Goal: Information Seeking & Learning: Find specific fact

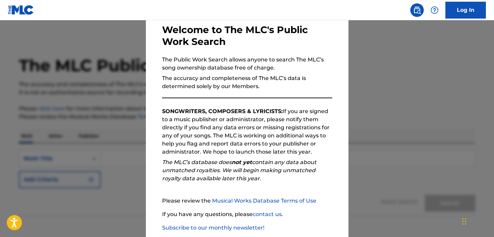
scroll to position [72, 0]
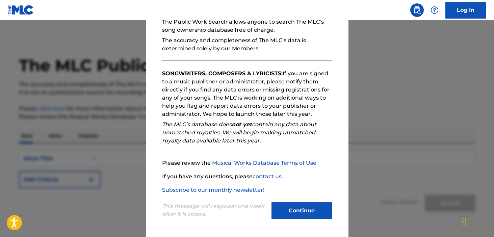
click at [301, 208] on button "Continue" at bounding box center [302, 210] width 61 height 17
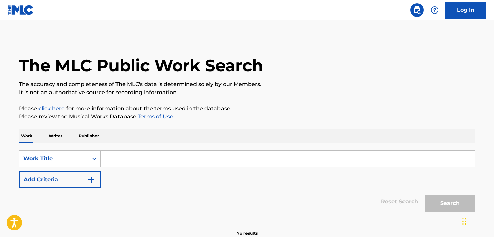
click at [123, 161] on input "Search Form" at bounding box center [288, 159] width 375 height 16
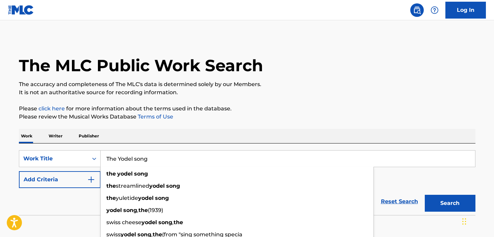
type input "The Yodel song"
click at [425, 195] on button "Search" at bounding box center [450, 203] width 51 height 17
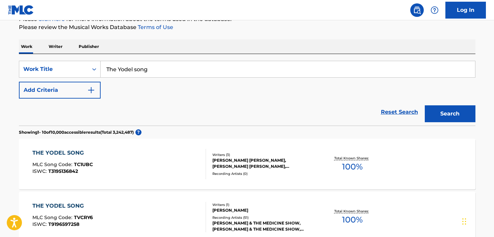
scroll to position [90, 0]
click at [93, 90] on img "Search Form" at bounding box center [91, 90] width 8 height 8
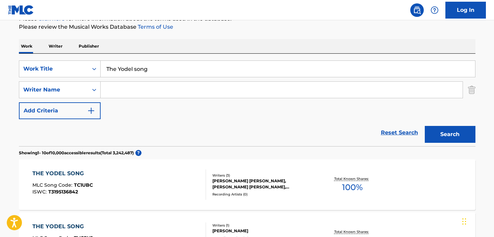
click at [119, 92] on input "Search Form" at bounding box center [282, 90] width 362 height 16
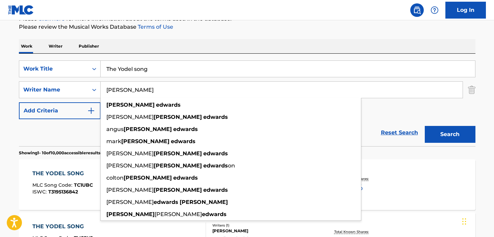
click at [425, 126] on button "Search" at bounding box center [450, 134] width 51 height 17
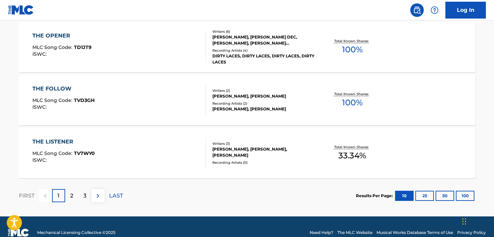
scroll to position [611, 0]
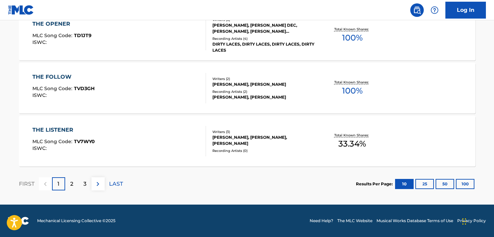
click at [75, 183] on div "2" at bounding box center [71, 183] width 13 height 13
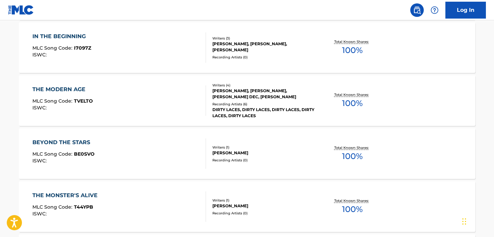
scroll to position [38, 0]
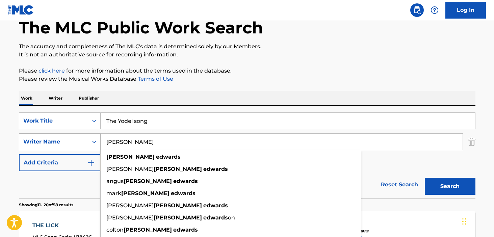
drag, startPoint x: 168, startPoint y: 140, endPoint x: 95, endPoint y: 140, distance: 72.6
click at [95, 140] on div "SearchWithCriteria1e2d087f-3e7a-4755-bbb4-5619fc520af3 Writer Name [PERSON_NAME…" at bounding box center [247, 141] width 457 height 17
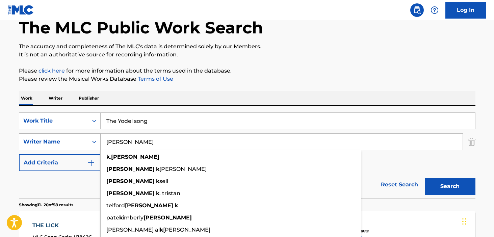
type input "[PERSON_NAME]"
click at [425, 178] on button "Search" at bounding box center [450, 186] width 51 height 17
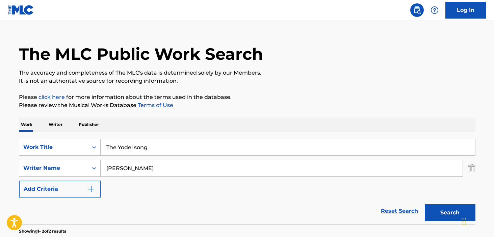
scroll to position [0, 0]
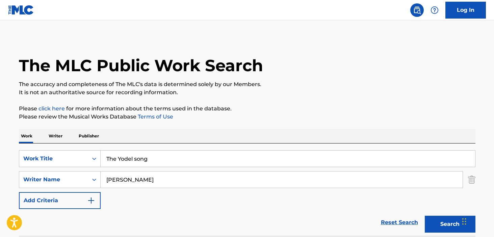
click at [472, 182] on img "Search Form" at bounding box center [471, 179] width 7 height 17
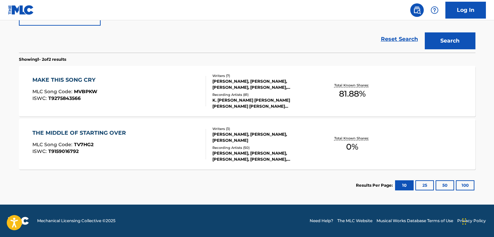
scroll to position [20, 0]
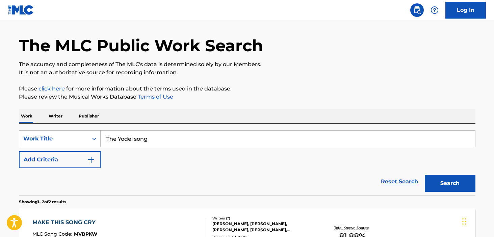
click at [445, 186] on button "Search" at bounding box center [450, 183] width 51 height 17
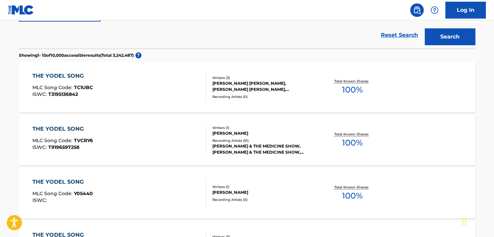
scroll to position [0, 0]
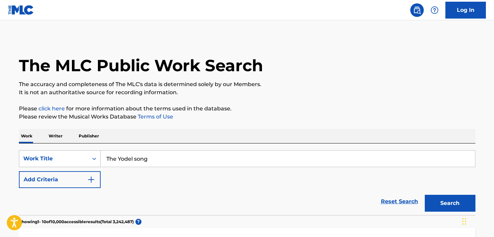
click at [87, 162] on div "Work Title" at bounding box center [60, 158] width 82 height 17
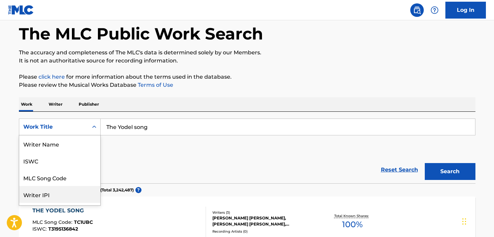
scroll to position [34, 0]
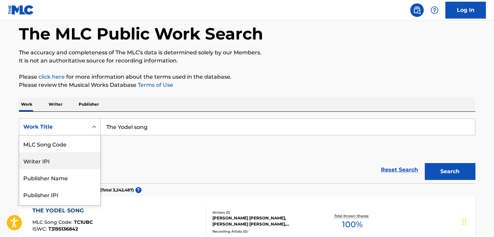
click at [81, 165] on div "Writer IPI" at bounding box center [59, 160] width 81 height 17
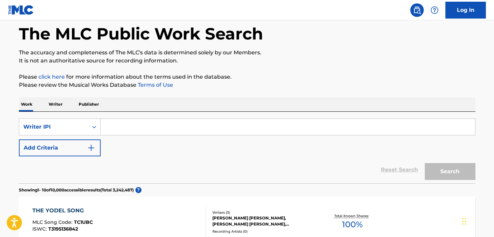
click at [182, 125] on input "Search Form" at bounding box center [288, 127] width 375 height 16
click at [59, 105] on p "Writer" at bounding box center [56, 104] width 18 height 14
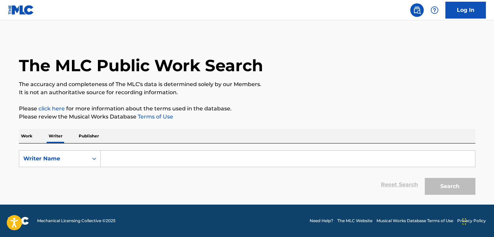
click at [125, 152] on input "Search Form" at bounding box center [288, 159] width 375 height 16
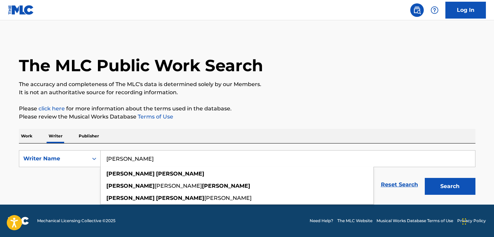
type input "[PERSON_NAME]"
click at [425, 178] on button "Search" at bounding box center [450, 186] width 51 height 17
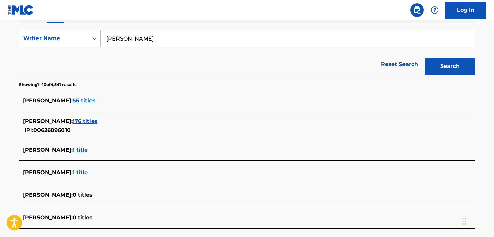
scroll to position [128, 0]
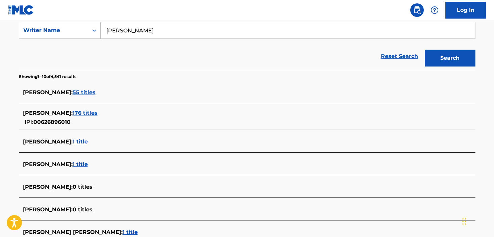
click at [98, 115] on span "176 titles" at bounding box center [85, 113] width 25 height 6
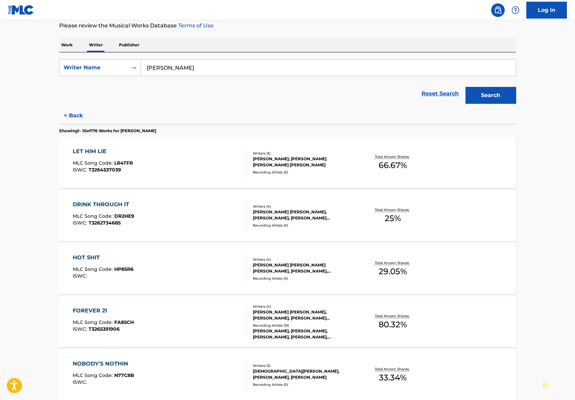
scroll to position [0, 0]
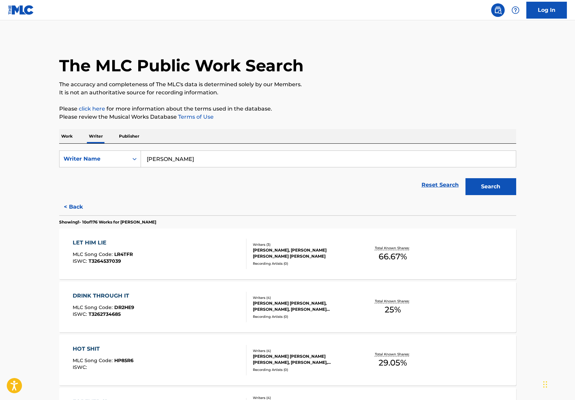
click at [192, 152] on input "[PERSON_NAME]" at bounding box center [328, 159] width 375 height 16
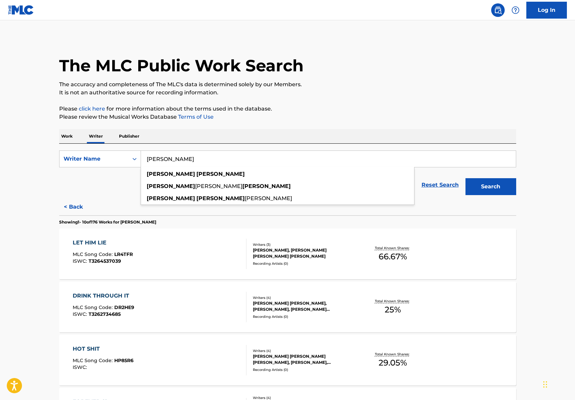
click at [66, 207] on button "< Back" at bounding box center [79, 206] width 41 height 17
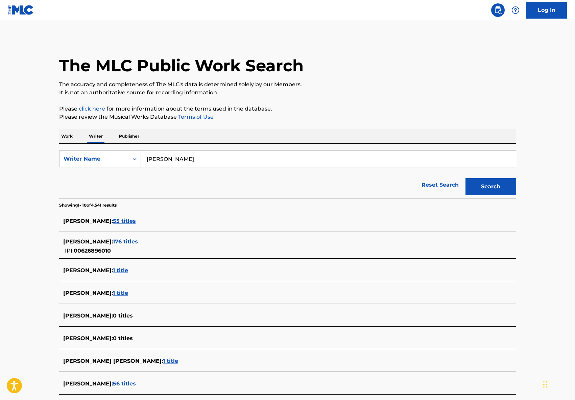
click at [123, 219] on span "55 titles" at bounding box center [124, 221] width 23 height 6
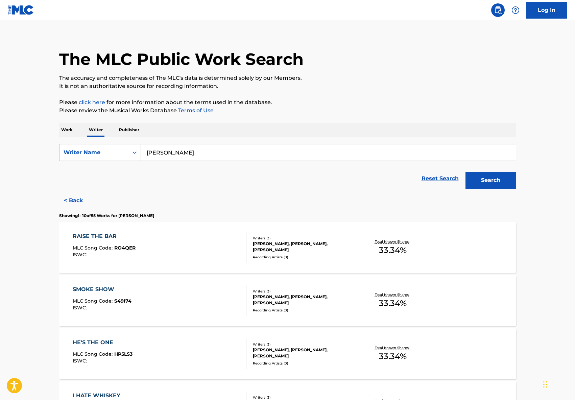
scroll to position [7, 0]
click at [300, 237] on div "[PERSON_NAME], [PERSON_NAME], [PERSON_NAME]" at bounding box center [304, 246] width 102 height 12
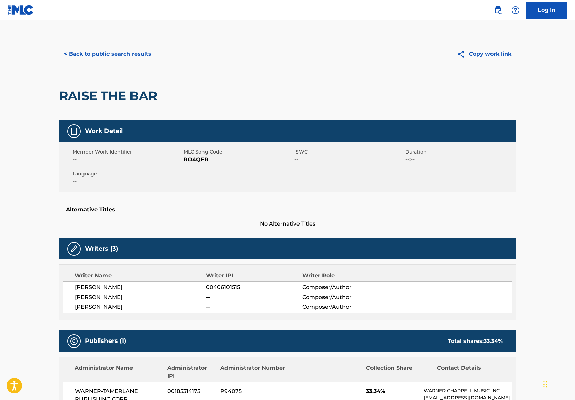
click at [79, 51] on button "< Back to public search results" at bounding box center [107, 54] width 97 height 17
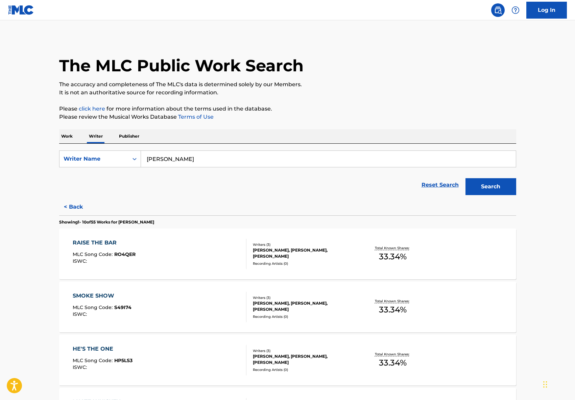
click at [67, 207] on button "< Back" at bounding box center [79, 206] width 41 height 17
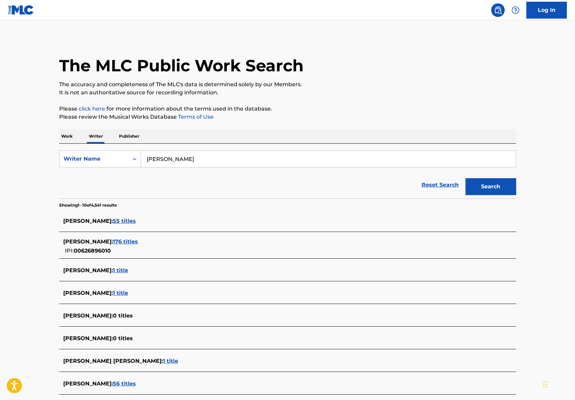
click at [138, 237] on span "176 titles" at bounding box center [125, 241] width 25 height 6
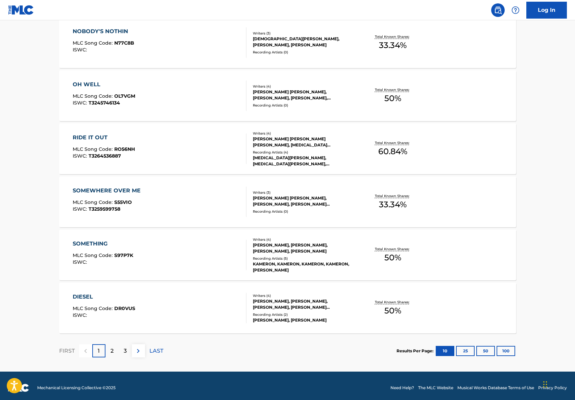
scroll to position [427, 0]
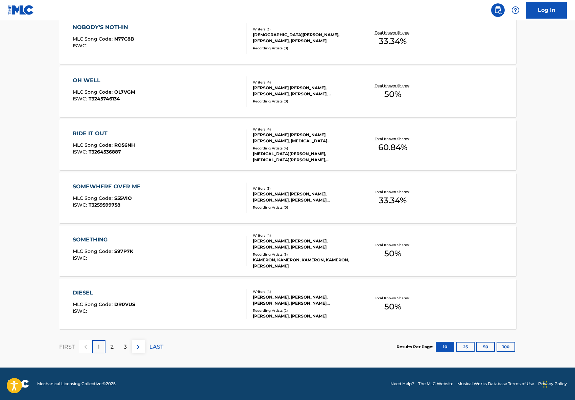
click at [290, 151] on div "[MEDICAL_DATA][PERSON_NAME], [MEDICAL_DATA][PERSON_NAME], [MEDICAL_DATA][PERSON…" at bounding box center [304, 157] width 102 height 12
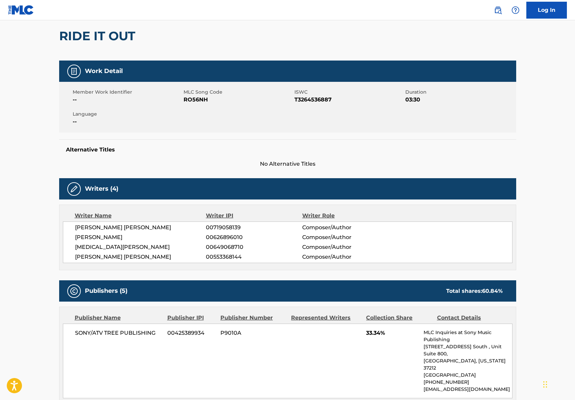
scroll to position [59, 0]
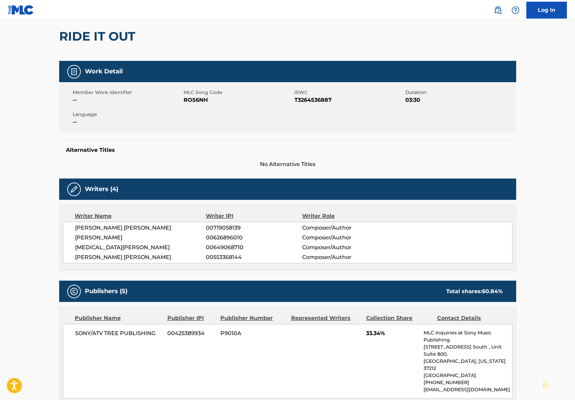
click at [125, 237] on span "[PERSON_NAME]" at bounding box center [140, 237] width 131 height 8
click at [226, 237] on span "00626896010" at bounding box center [254, 237] width 96 height 8
copy span "00626896010"
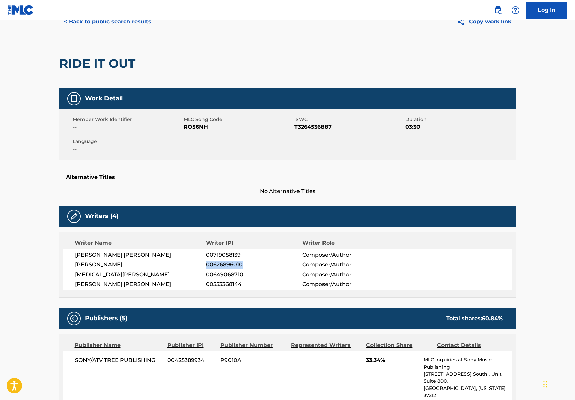
scroll to position [0, 0]
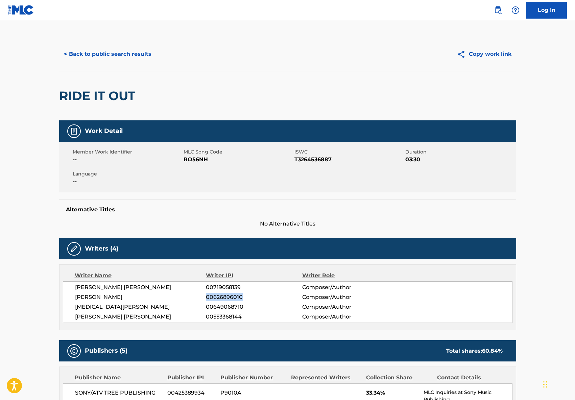
click at [87, 54] on button "< Back to public search results" at bounding box center [107, 54] width 97 height 17
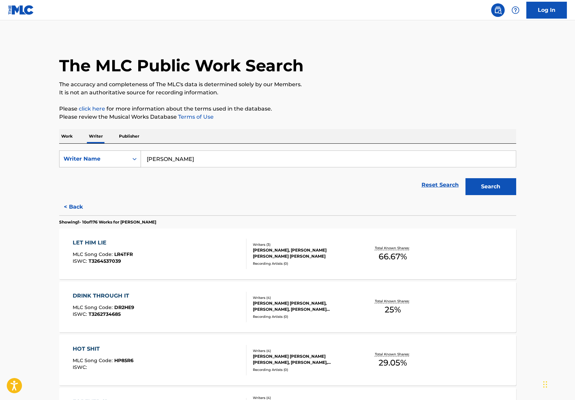
click at [110, 159] on div "Writer Name" at bounding box center [94, 159] width 61 height 8
click at [101, 172] on div "Writer IPI" at bounding box center [99, 175] width 81 height 17
click at [203, 163] on input "Search Form" at bounding box center [328, 159] width 375 height 16
paste input "00626896010"
type input "00626896010"
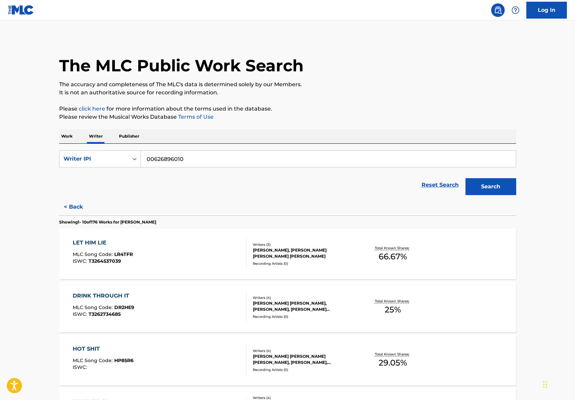
click at [487, 186] on button "Search" at bounding box center [490, 186] width 51 height 17
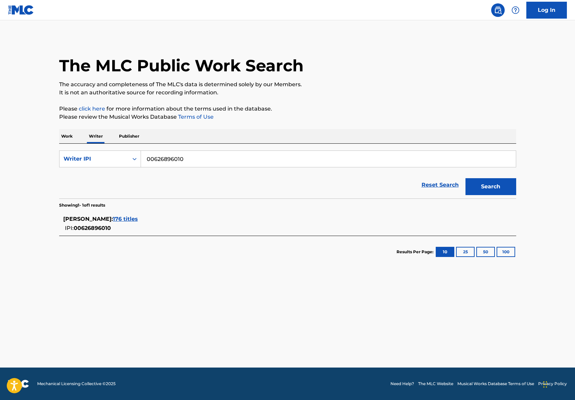
click at [138, 218] on span "176 titles" at bounding box center [125, 219] width 25 height 6
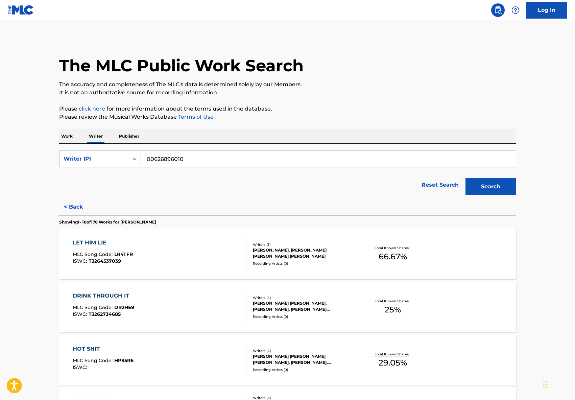
click at [78, 208] on button "< Back" at bounding box center [79, 206] width 41 height 17
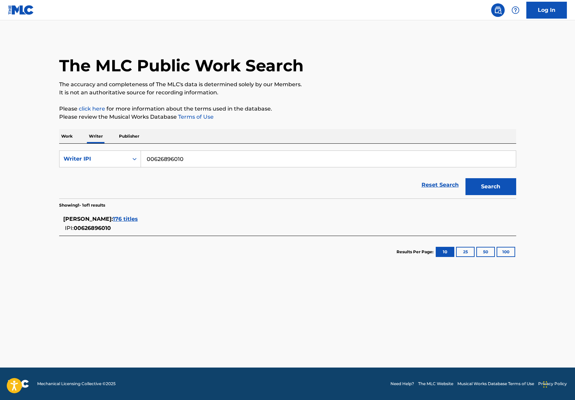
click at [100, 137] on p "Writer" at bounding box center [96, 136] width 18 height 14
click at [112, 155] on div "Writer IPI" at bounding box center [94, 159] width 61 height 8
click at [100, 182] on div "Writer Name" at bounding box center [99, 175] width 81 height 17
click at [187, 164] on input "Search Form" at bounding box center [328, 159] width 375 height 16
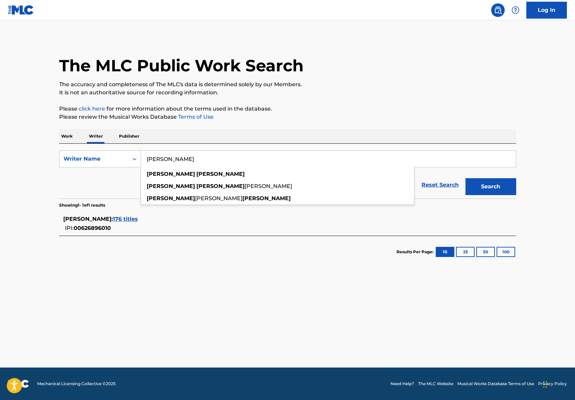
type input "[PERSON_NAME]"
click at [465, 178] on button "Search" at bounding box center [490, 186] width 51 height 17
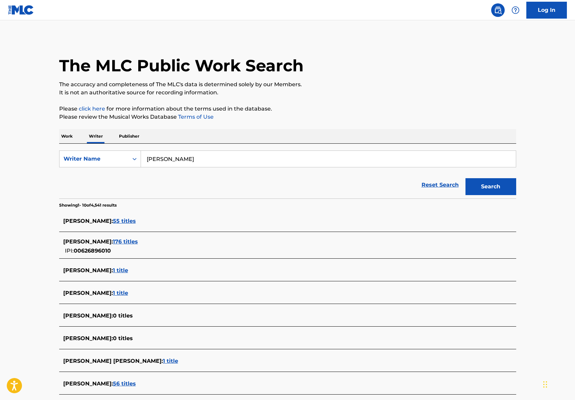
click at [134, 133] on p "Publisher" at bounding box center [129, 136] width 24 height 14
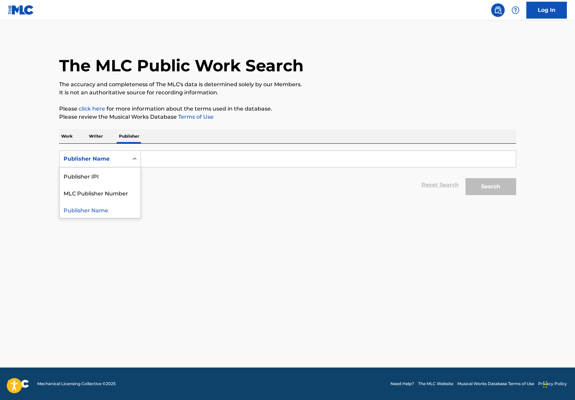
click at [130, 157] on div "Search Form" at bounding box center [134, 159] width 12 height 12
click at [98, 135] on p "Writer" at bounding box center [96, 136] width 18 height 14
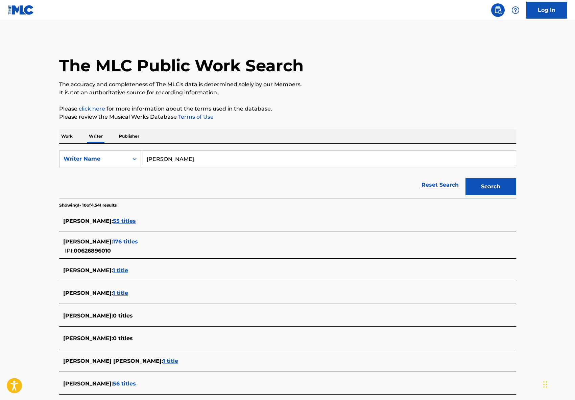
click at [138, 237] on span "176 titles" at bounding box center [125, 241] width 25 height 6
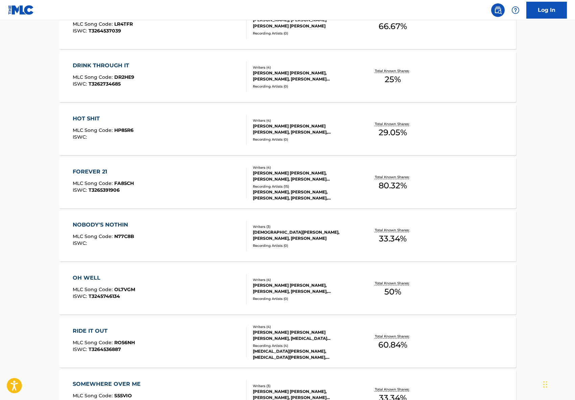
scroll to position [427, 0]
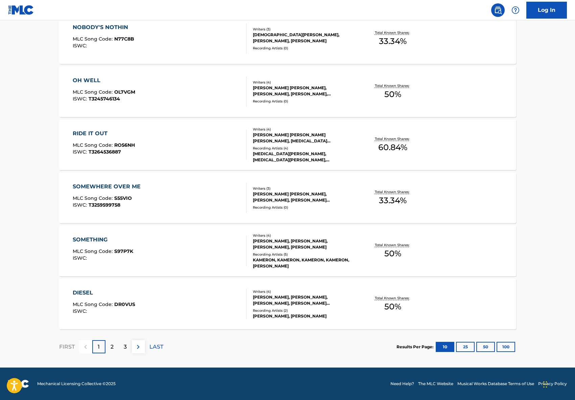
click at [110, 237] on p "2" at bounding box center [111, 347] width 3 height 8
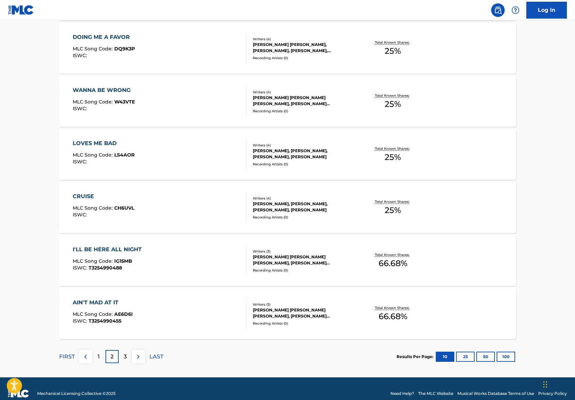
scroll to position [421, 0]
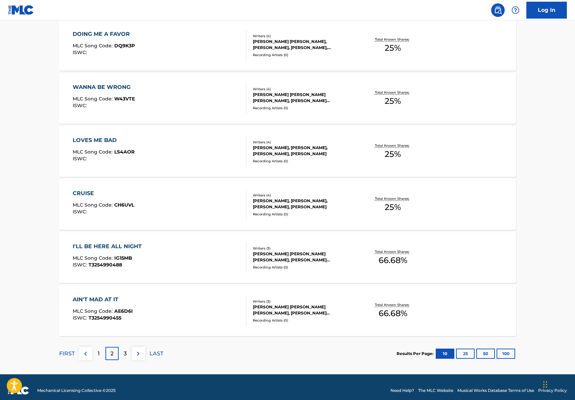
click at [121, 237] on div "3" at bounding box center [125, 353] width 13 height 13
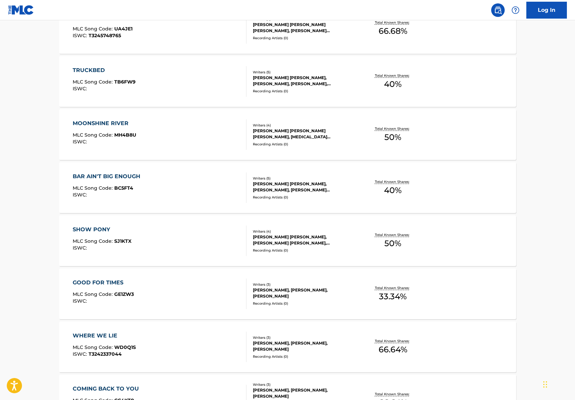
scroll to position [323, 0]
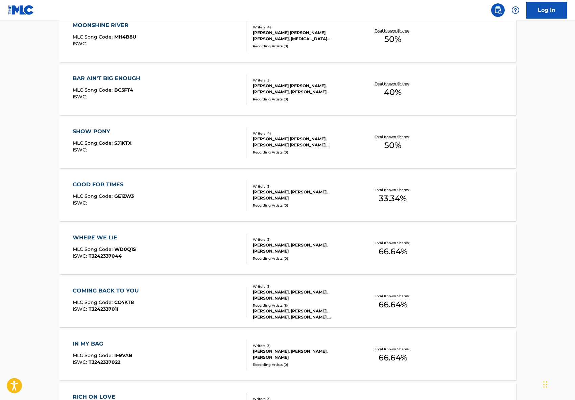
click at [277, 237] on div "Writers ( 3 ) [PERSON_NAME], [PERSON_NAME], [PERSON_NAME] Recording Artists ( 0…" at bounding box center [300, 249] width 108 height 24
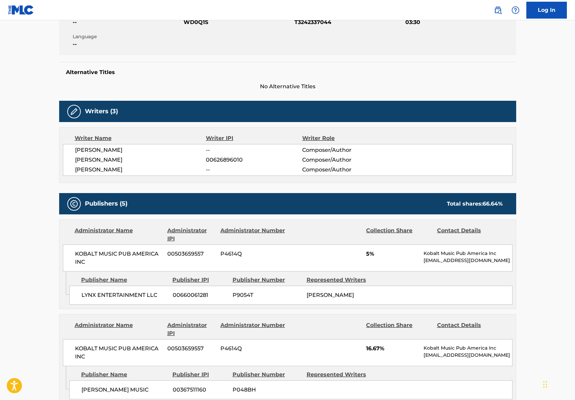
scroll to position [139, 0]
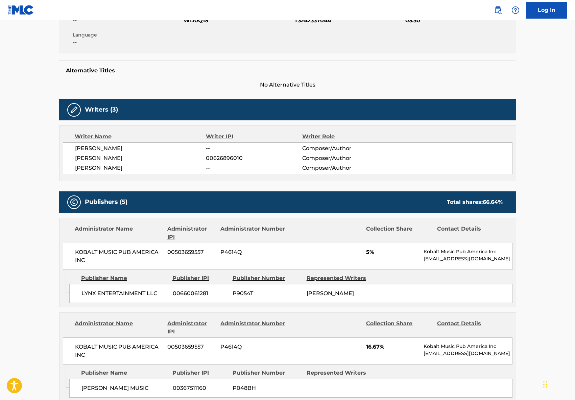
click at [140, 237] on span "LYNX ENTERTAINMENT LLC" at bounding box center [124, 293] width 86 height 8
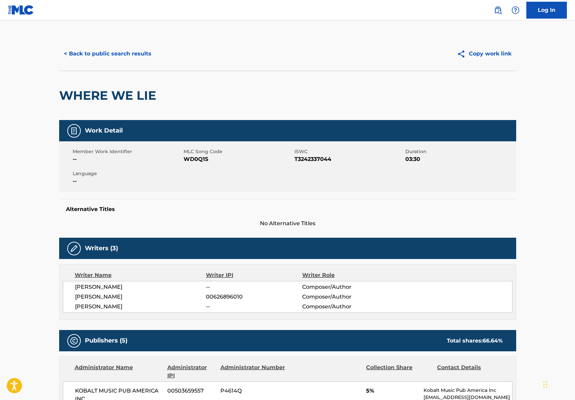
scroll to position [0, 0]
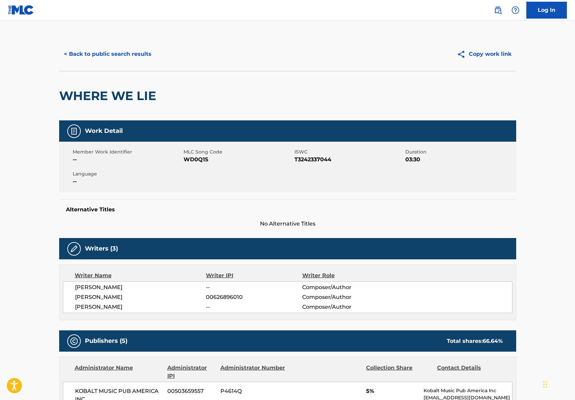
click at [97, 53] on button "< Back to public search results" at bounding box center [107, 54] width 97 height 17
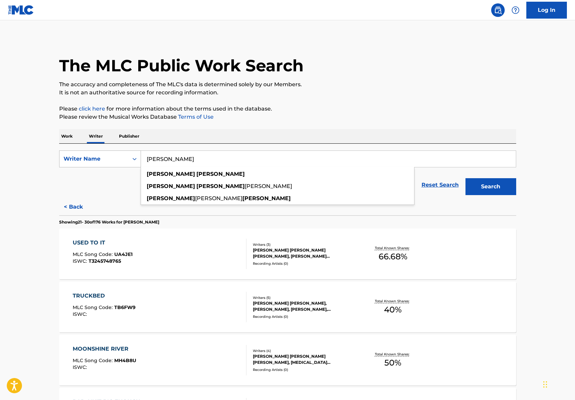
drag, startPoint x: 185, startPoint y: 156, endPoint x: 112, endPoint y: 155, distance: 73.7
click at [112, 155] on div "SearchWithCriteriab7adde83-a5ba-4c39-a008-2136d276e827 Writer Name [PERSON_NAME…" at bounding box center [287, 158] width 457 height 17
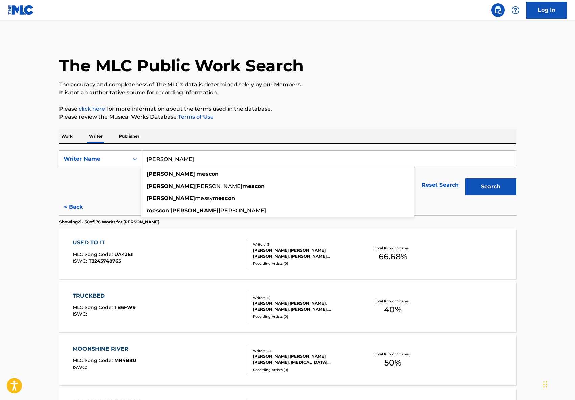
type input "[PERSON_NAME]"
click at [465, 178] on button "Search" at bounding box center [490, 186] width 51 height 17
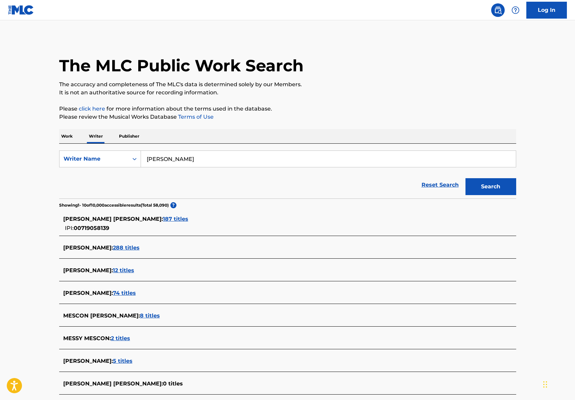
click at [163, 219] on span "187 titles" at bounding box center [175, 219] width 25 height 6
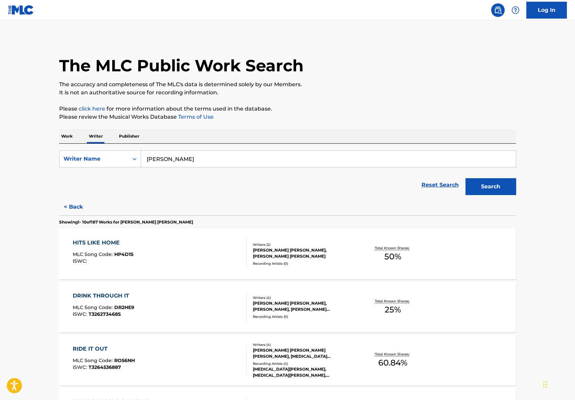
click at [295, 237] on div "[PERSON_NAME] [PERSON_NAME], [PERSON_NAME] [PERSON_NAME]" at bounding box center [304, 253] width 102 height 12
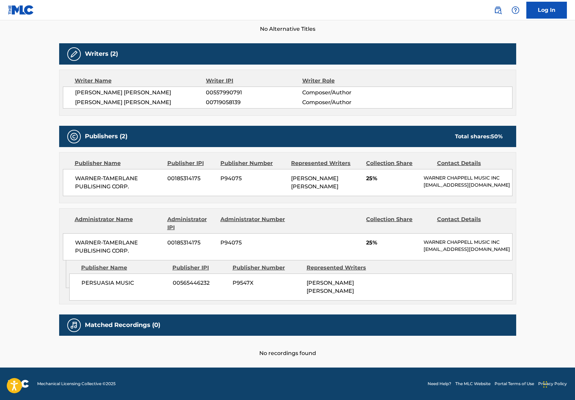
scroll to position [205, 0]
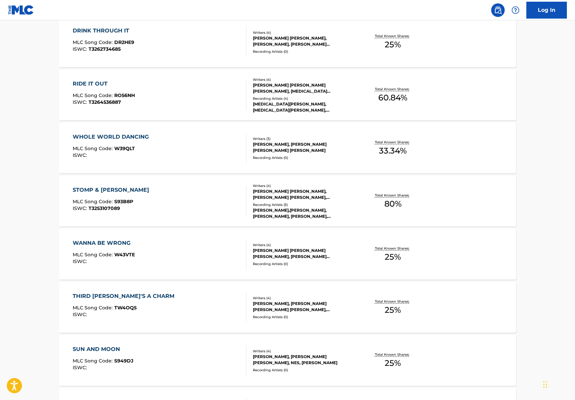
scroll to position [265, 0]
click at [306, 237] on div "[PERSON_NAME] [PERSON_NAME] [PERSON_NAME], [PERSON_NAME] [PERSON_NAME], [PERSON…" at bounding box center [304, 254] width 102 height 12
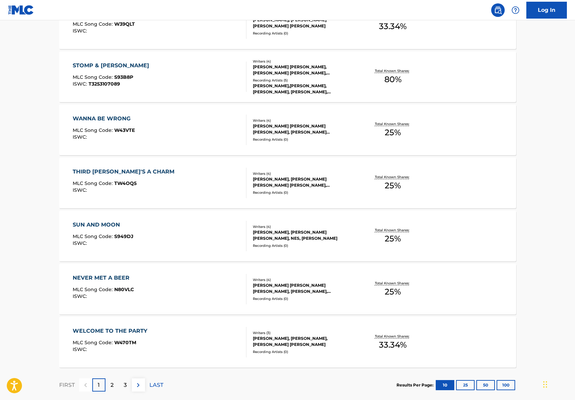
scroll to position [390, 0]
click at [299, 237] on div "[PERSON_NAME], [PERSON_NAME], [PERSON_NAME] [PERSON_NAME]" at bounding box center [304, 341] width 102 height 12
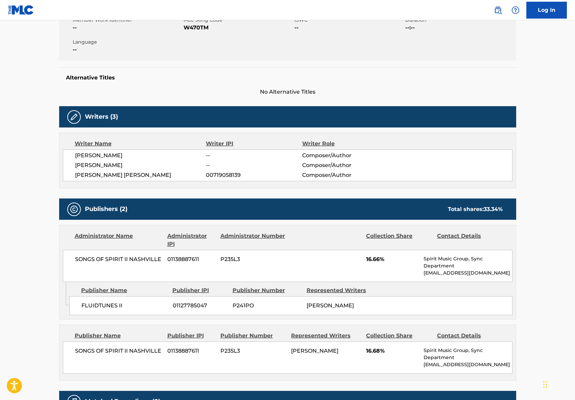
scroll to position [133, 0]
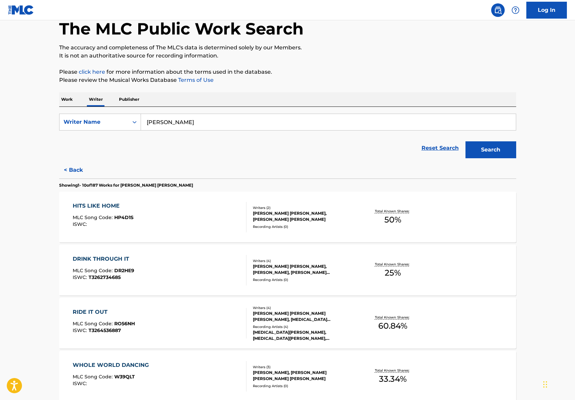
scroll to position [39, 0]
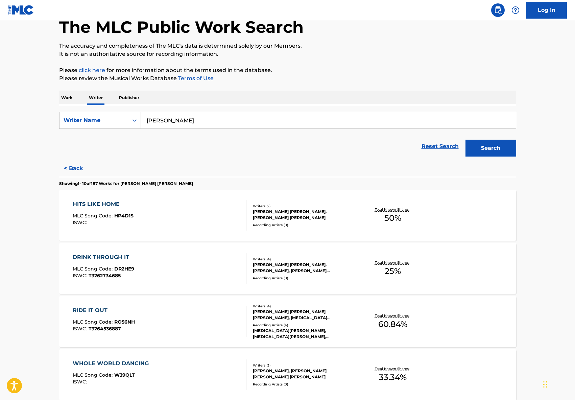
click at [213, 117] on input "[PERSON_NAME]" at bounding box center [328, 120] width 375 height 16
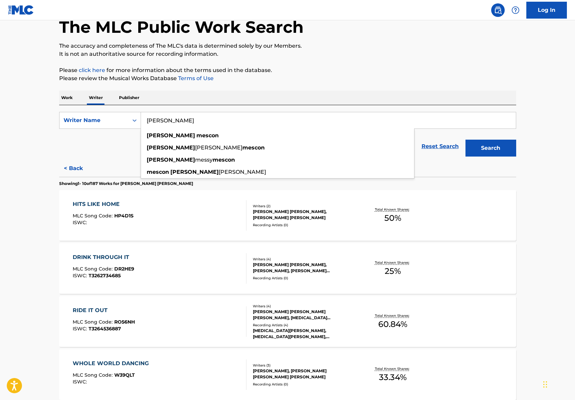
click at [213, 117] on input "[PERSON_NAME]" at bounding box center [328, 120] width 375 height 16
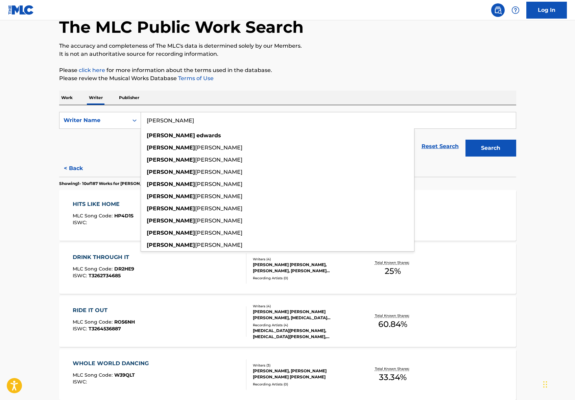
type input "[PERSON_NAME]"
click at [465, 140] on button "Search" at bounding box center [490, 148] width 51 height 17
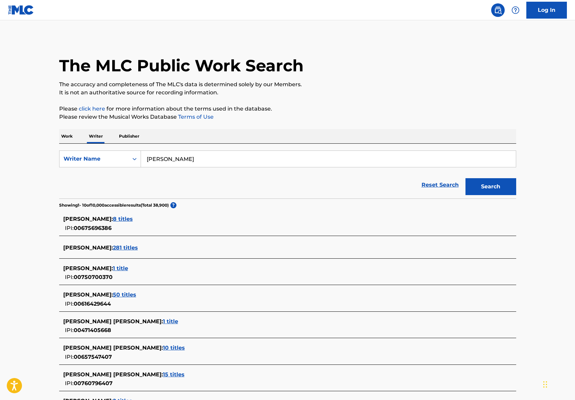
click at [133, 219] on span "8 titles" at bounding box center [123, 219] width 20 height 6
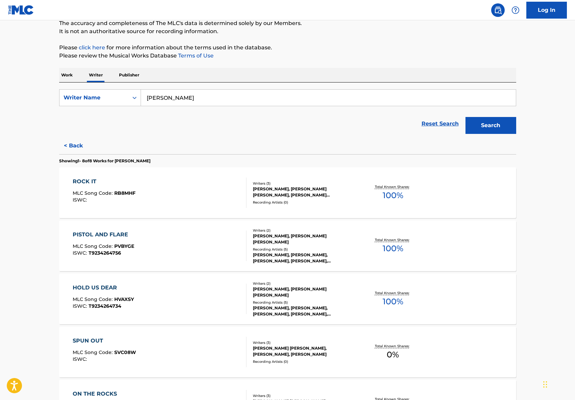
scroll to position [73, 0]
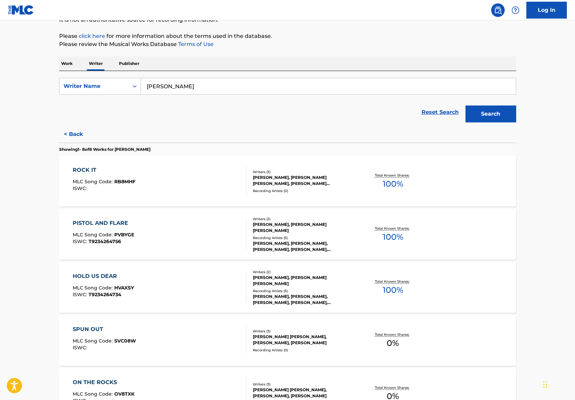
click at [288, 180] on div "[PERSON_NAME], [PERSON_NAME] [PERSON_NAME], [PERSON_NAME] [PERSON_NAME]" at bounding box center [304, 180] width 102 height 12
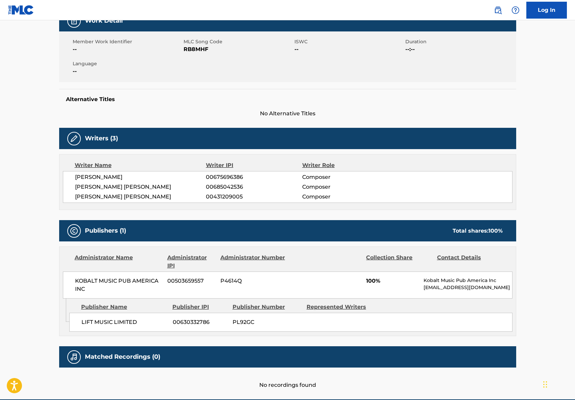
scroll to position [142, 0]
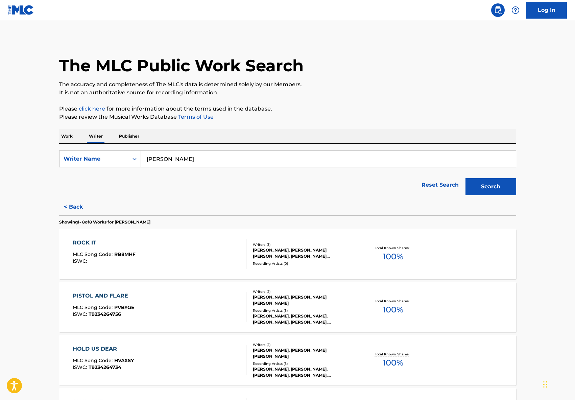
click at [84, 237] on div "PISTOL AND FLARE" at bounding box center [103, 296] width 61 height 8
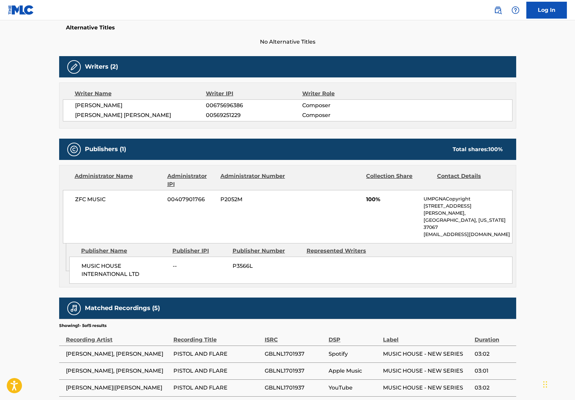
scroll to position [241, 0]
